Goal: Use online tool/utility: Use online tool/utility

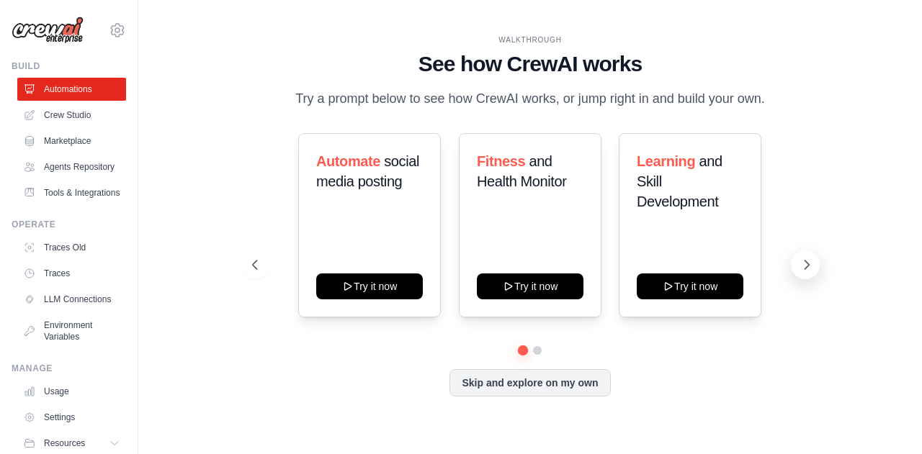
click at [809, 267] on icon at bounding box center [807, 265] width 14 height 14
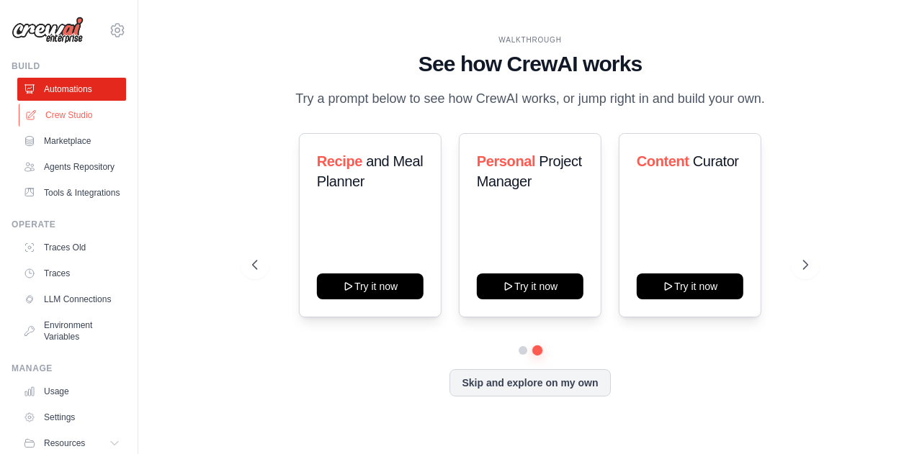
click at [64, 117] on link "Crew Studio" at bounding box center [73, 115] width 109 height 23
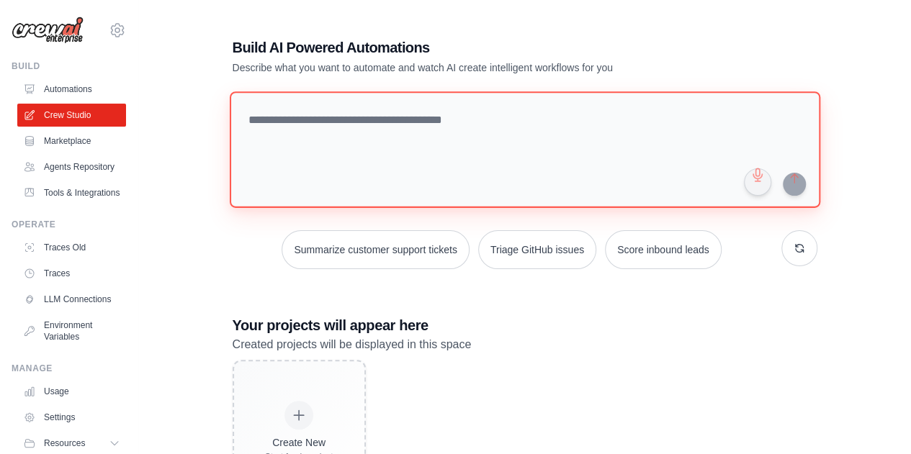
click at [304, 146] on textarea at bounding box center [524, 149] width 591 height 117
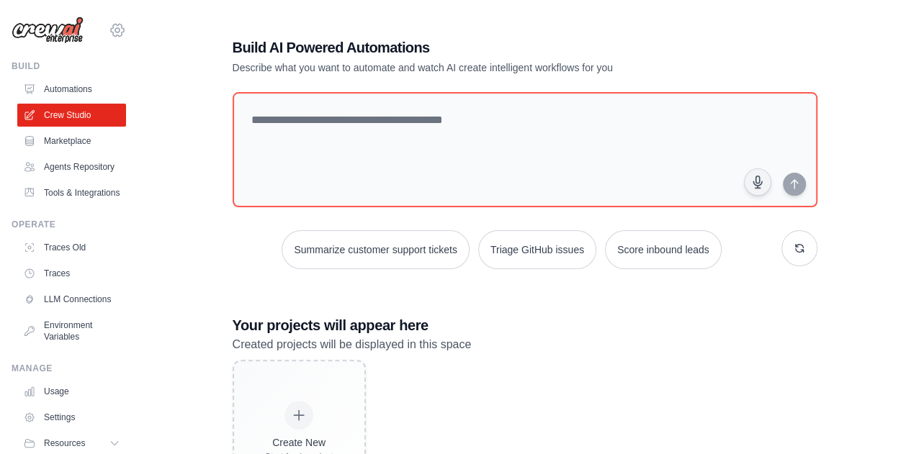
click at [114, 24] on icon at bounding box center [117, 30] width 17 height 17
